Goal: Information Seeking & Learning: Learn about a topic

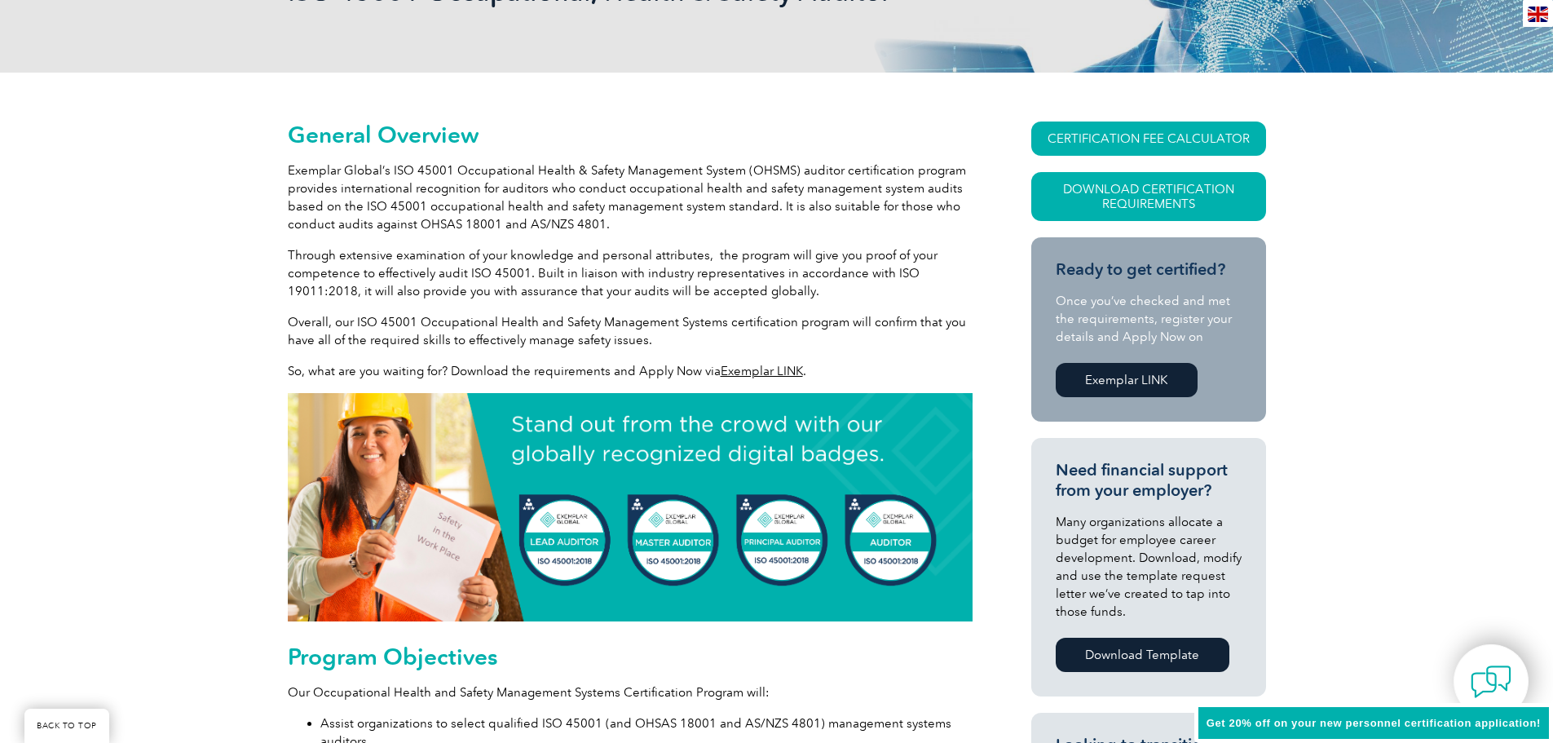
scroll to position [489, 0]
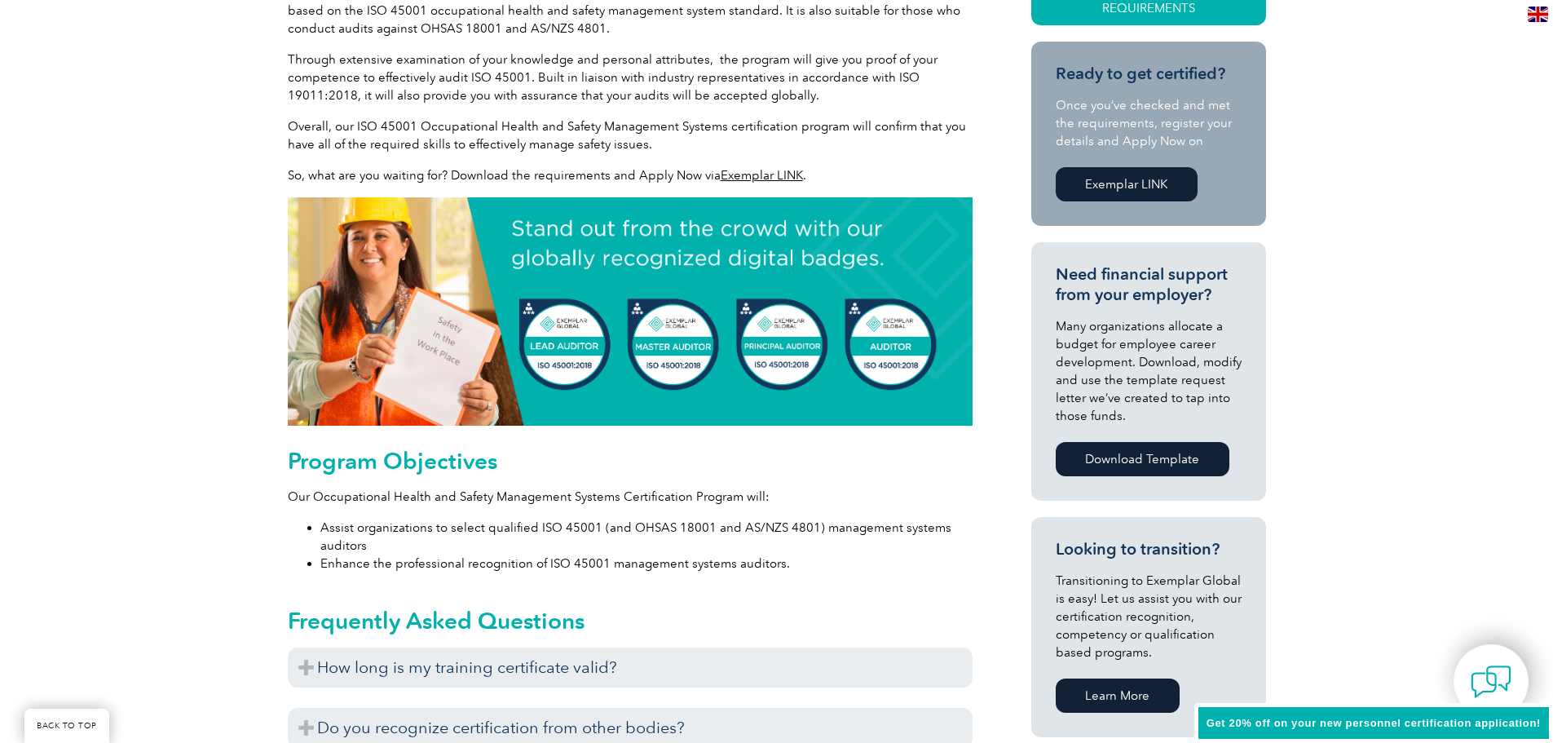
click at [571, 331] on img at bounding box center [630, 311] width 685 height 228
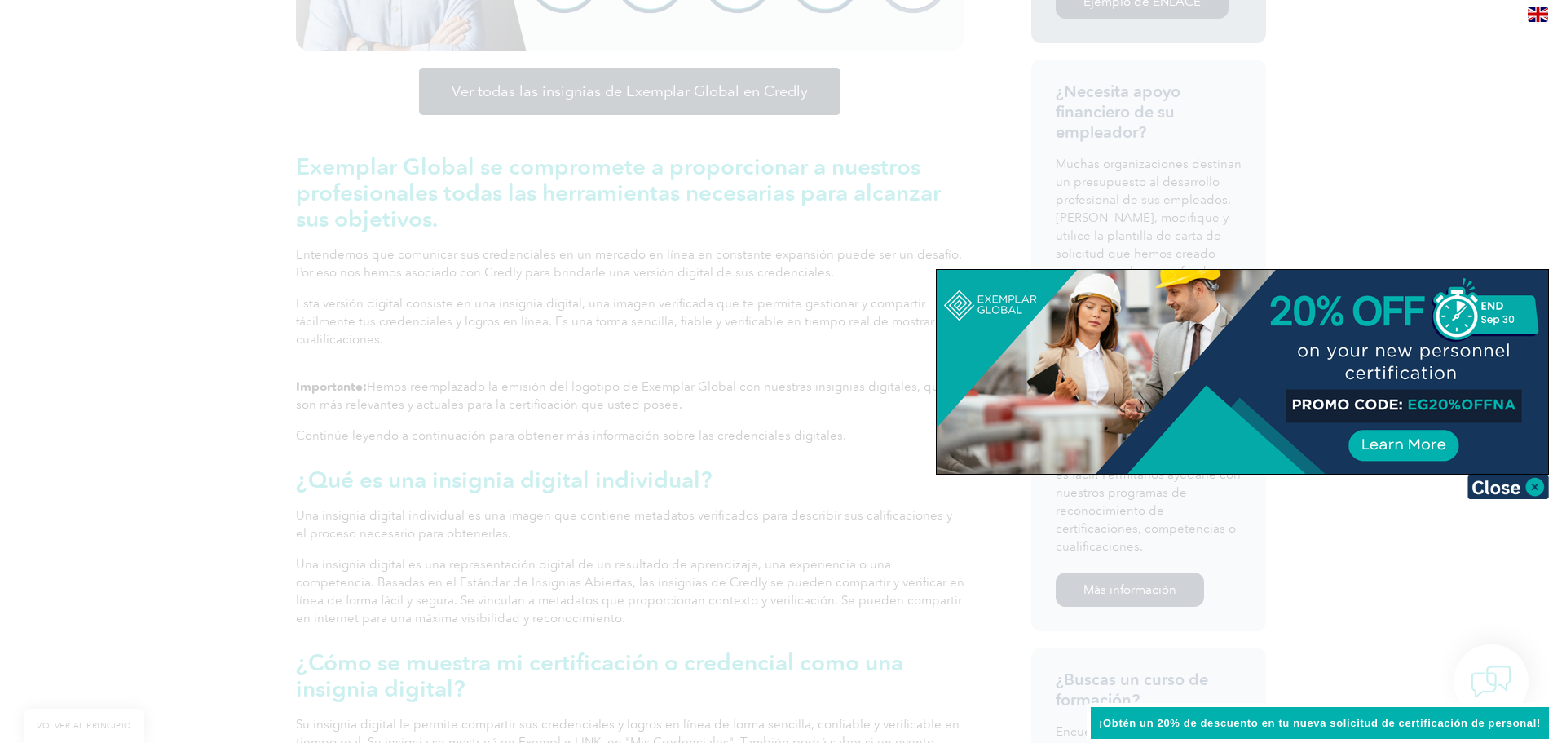
scroll to position [652, 0]
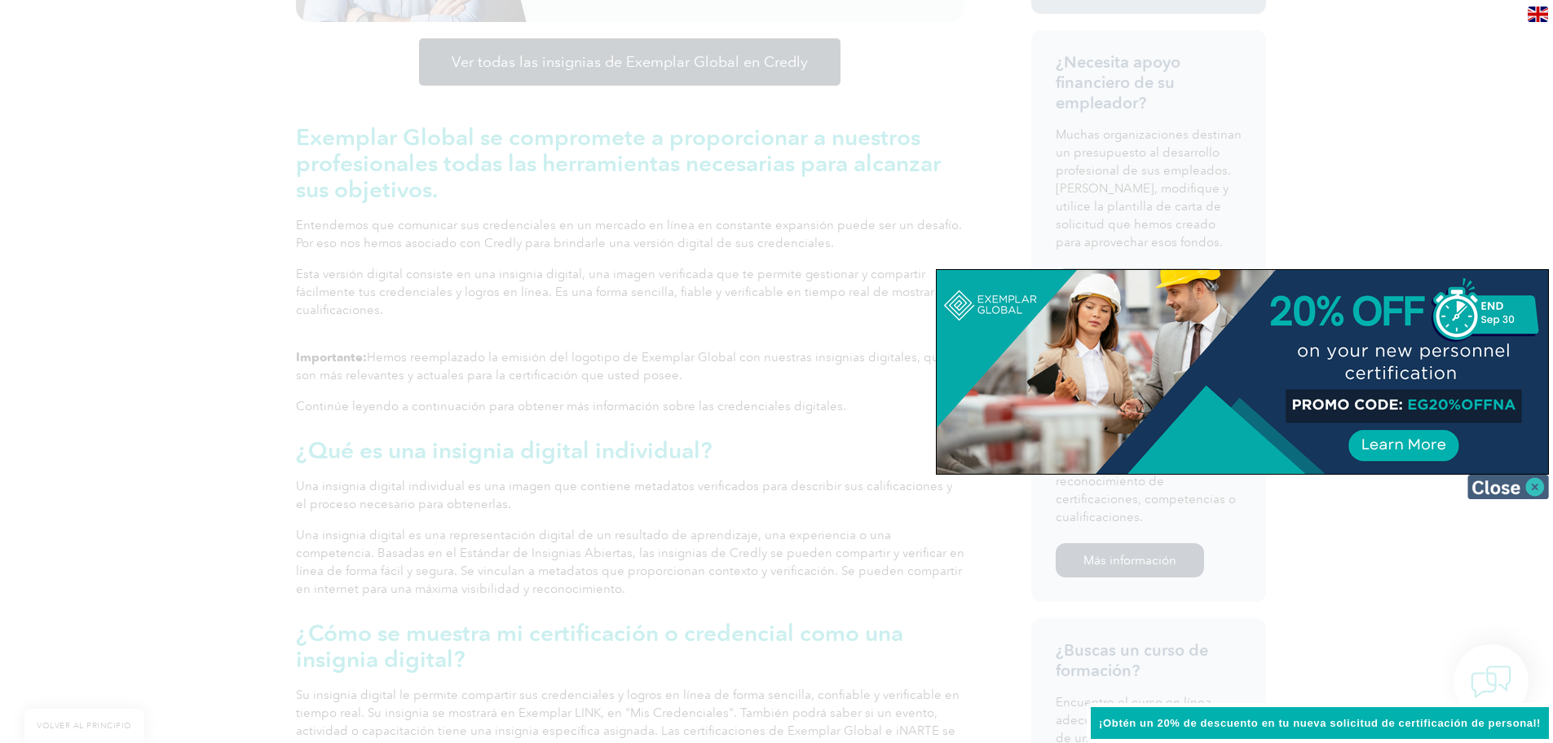
click at [1526, 482] on img at bounding box center [1508, 486] width 82 height 24
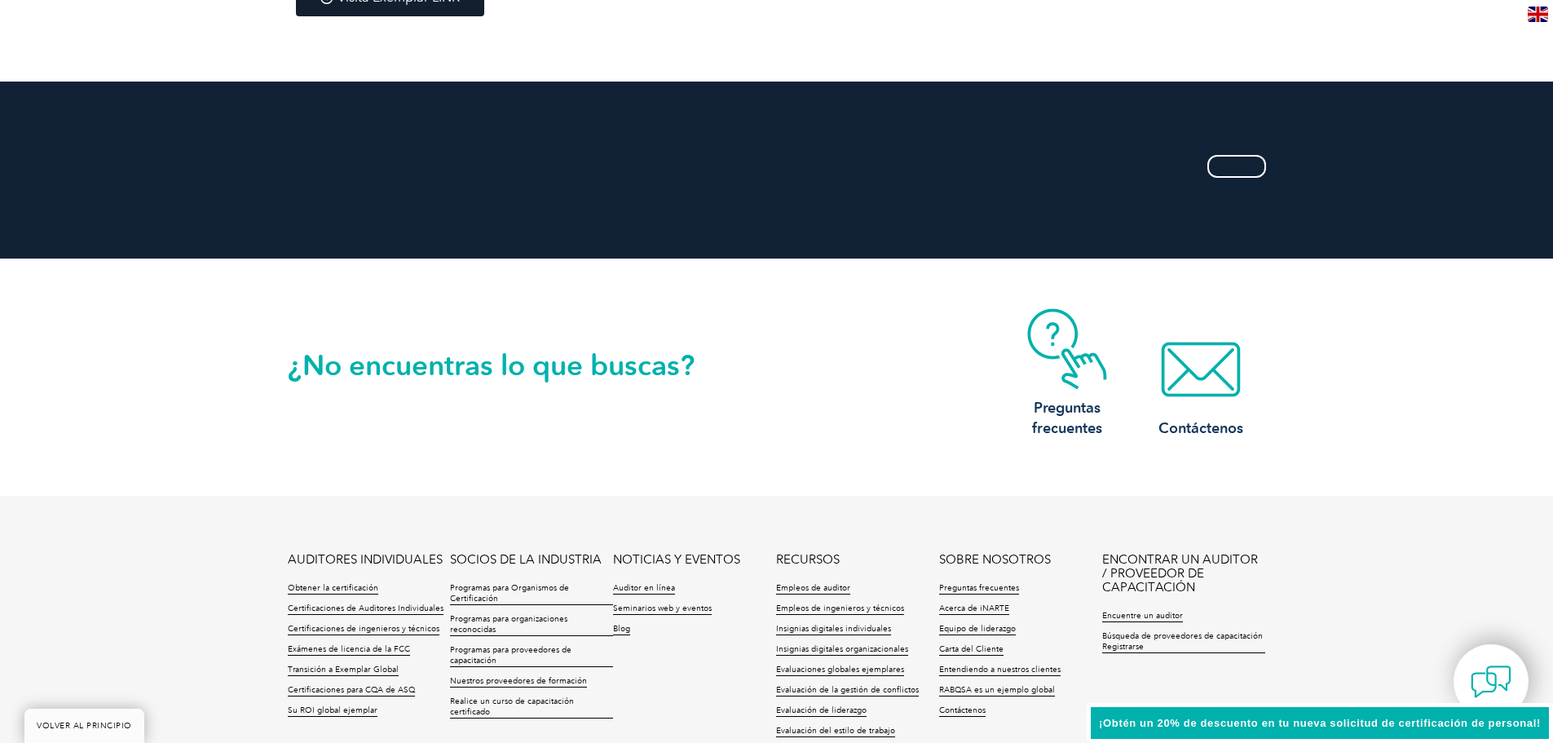
scroll to position [3361, 0]
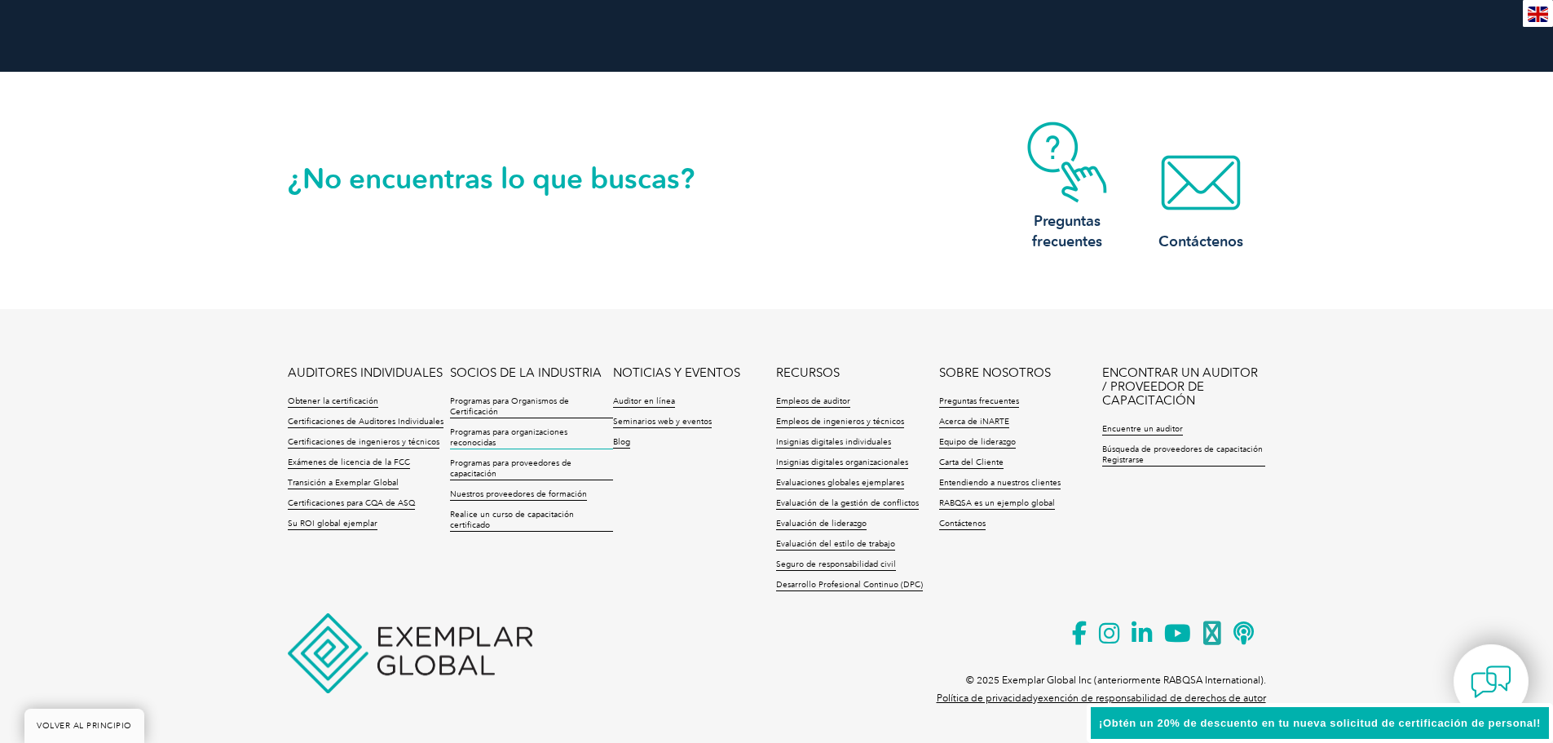
click at [471, 431] on font "Programas para organizaciones reconocidas" at bounding box center [508, 437] width 117 height 20
